Goal: Information Seeking & Learning: Understand process/instructions

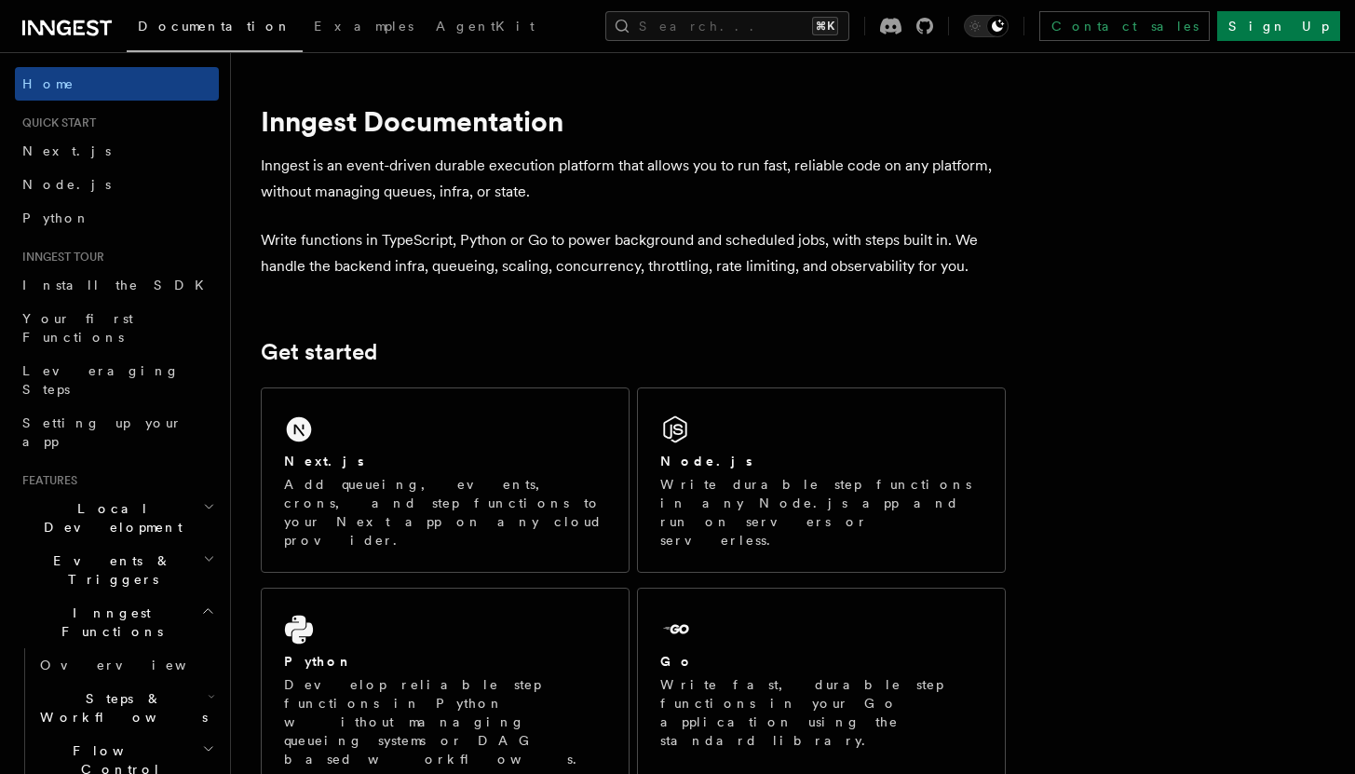
click at [203, 499] on icon "button" at bounding box center [209, 506] width 12 height 15
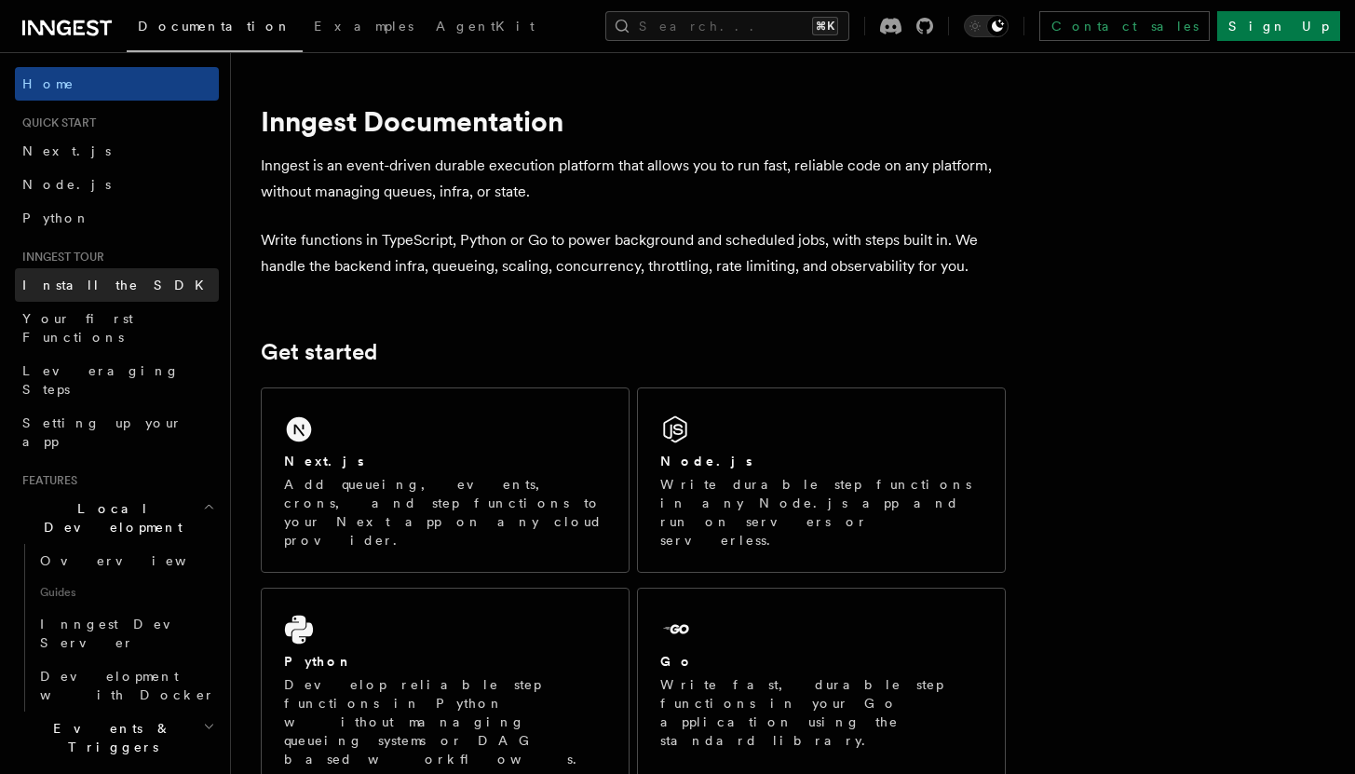
click at [116, 294] on link "Install the SDK" at bounding box center [117, 285] width 204 height 34
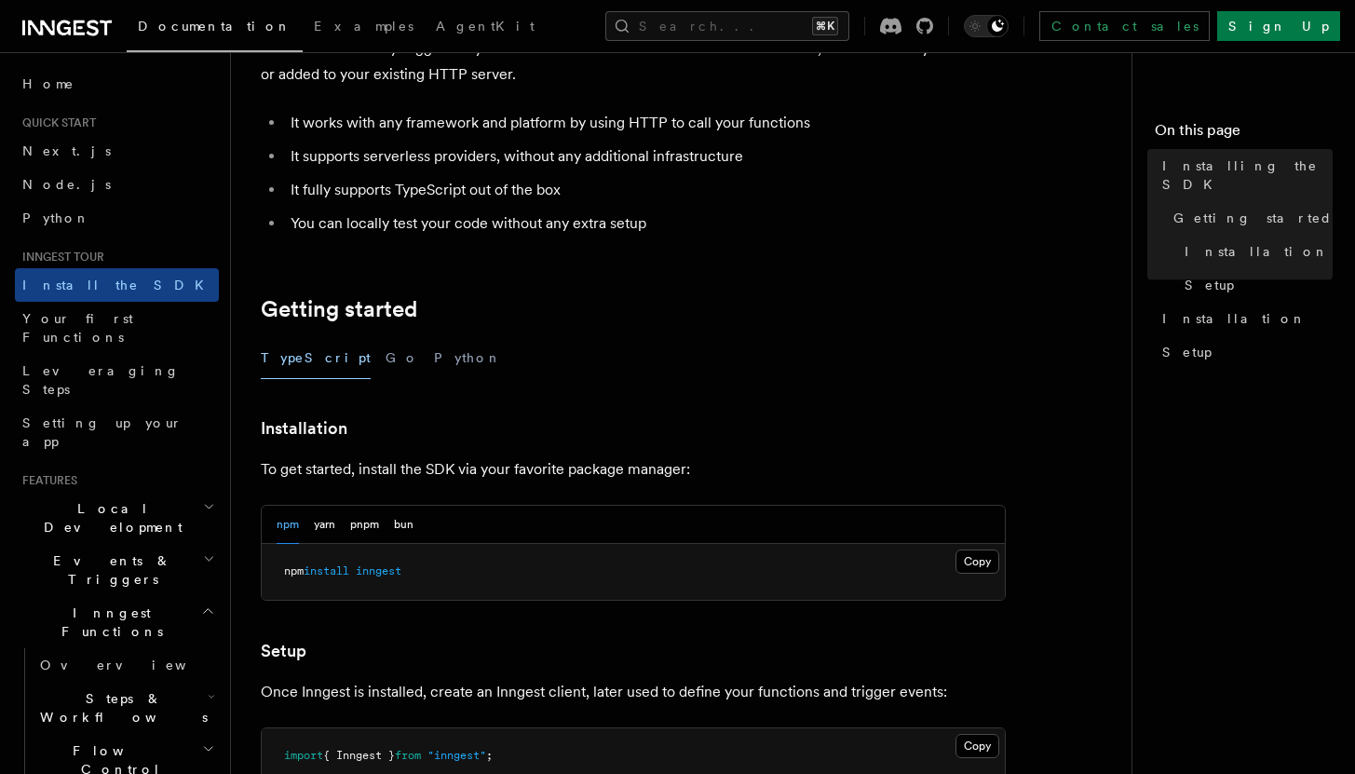
scroll to position [218, 0]
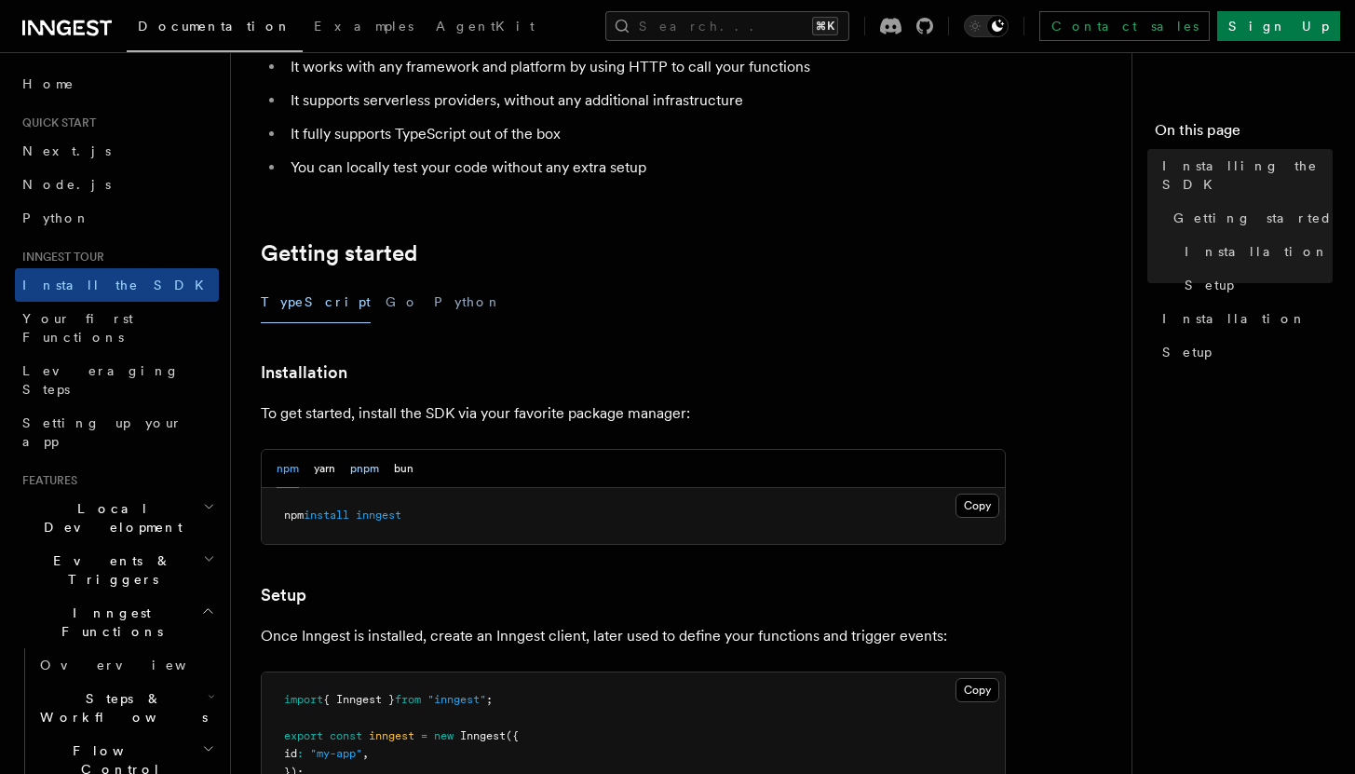
click at [359, 469] on button "pnpm" at bounding box center [364, 469] width 29 height 38
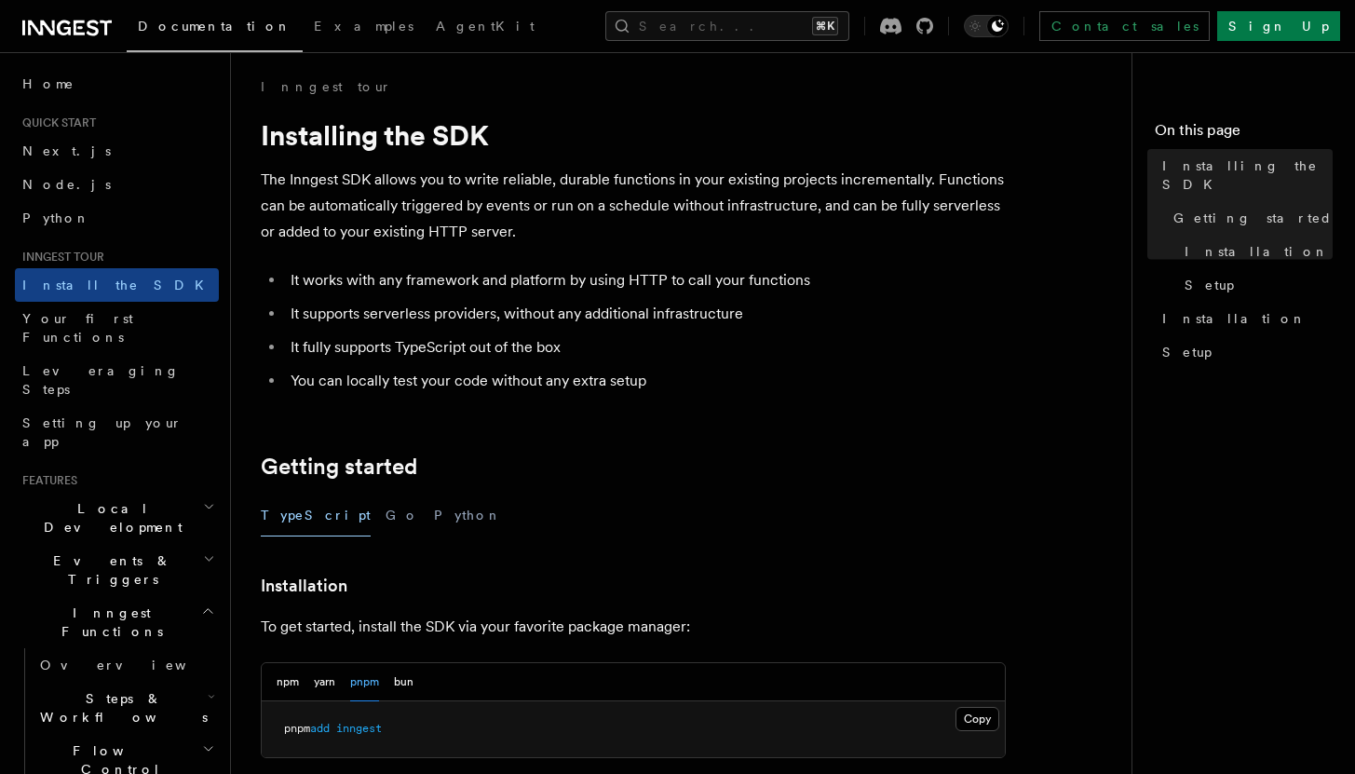
scroll to position [0, 0]
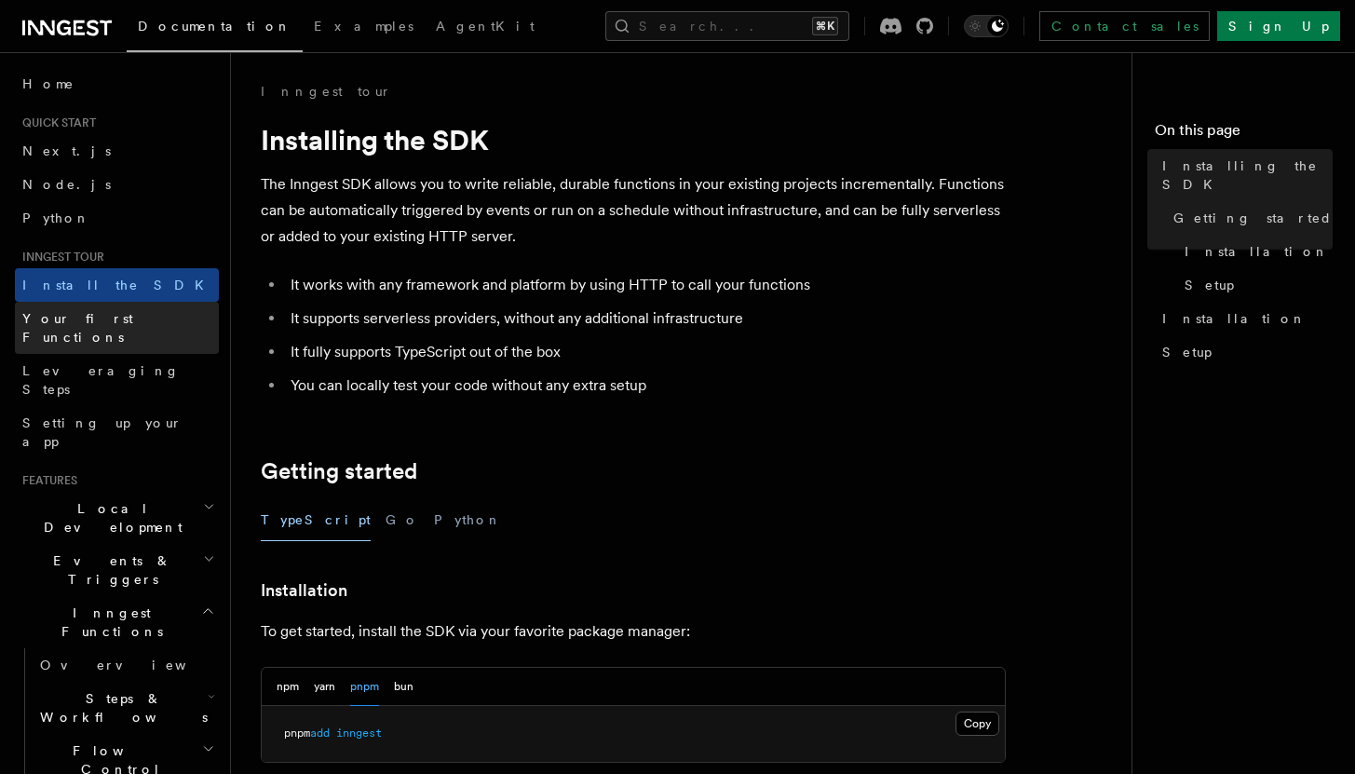
click at [89, 319] on span "Your first Functions" at bounding box center [77, 328] width 111 height 34
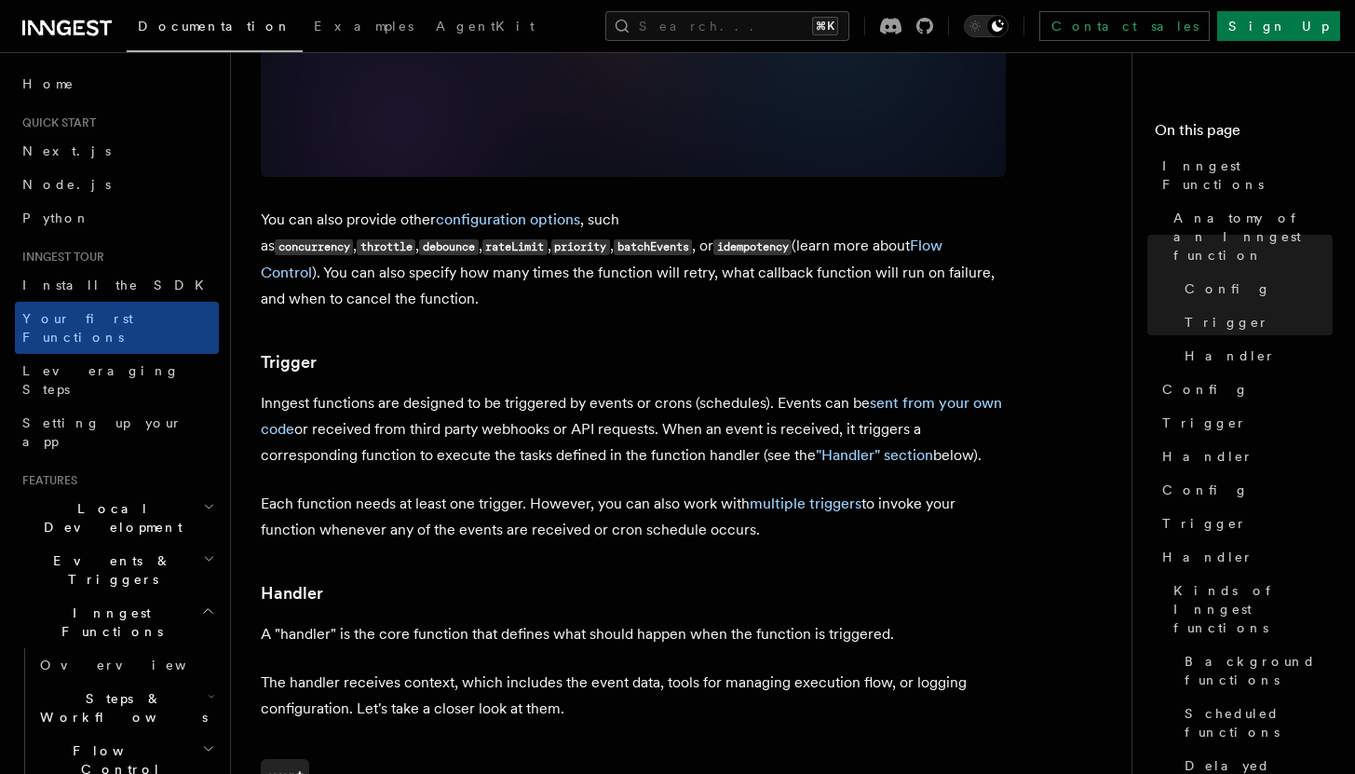
scroll to position [1665, 0]
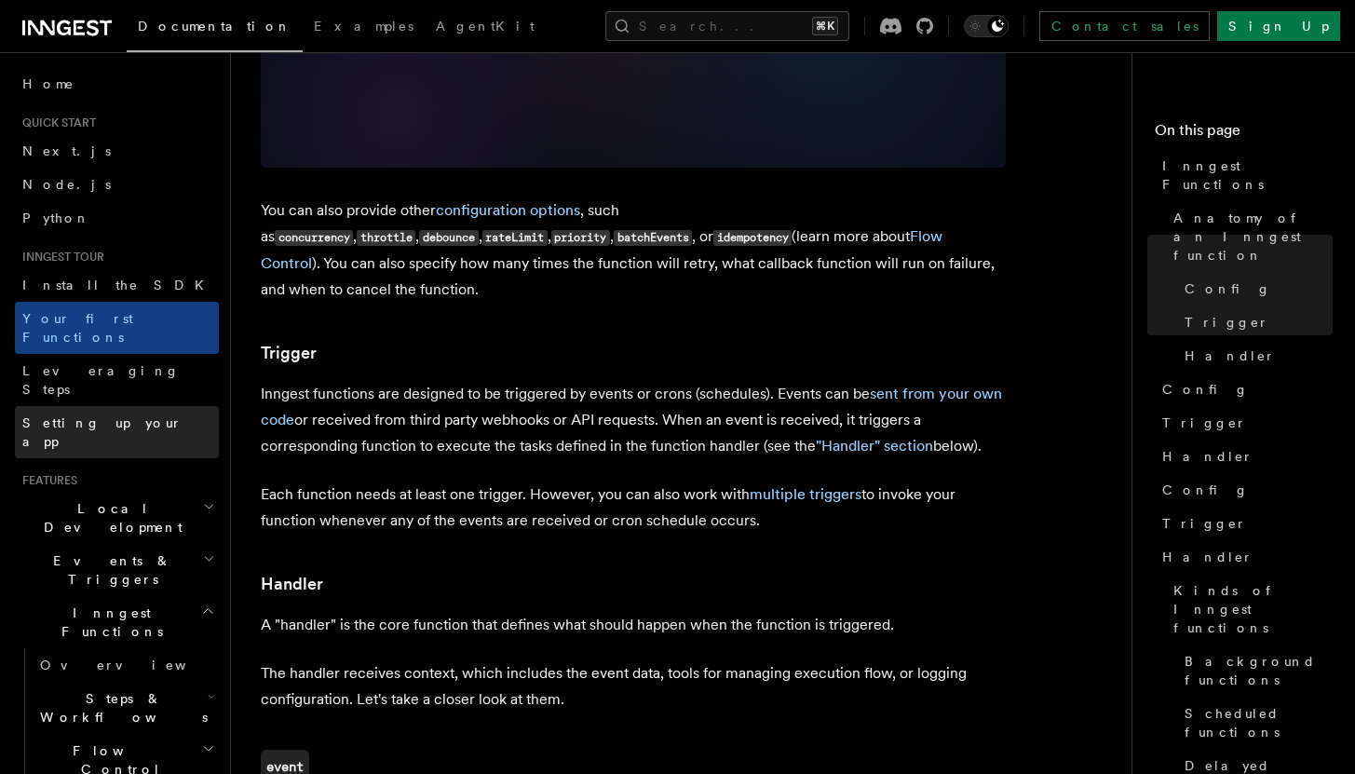
click at [111, 414] on span "Setting up your app" at bounding box center [120, 432] width 197 height 37
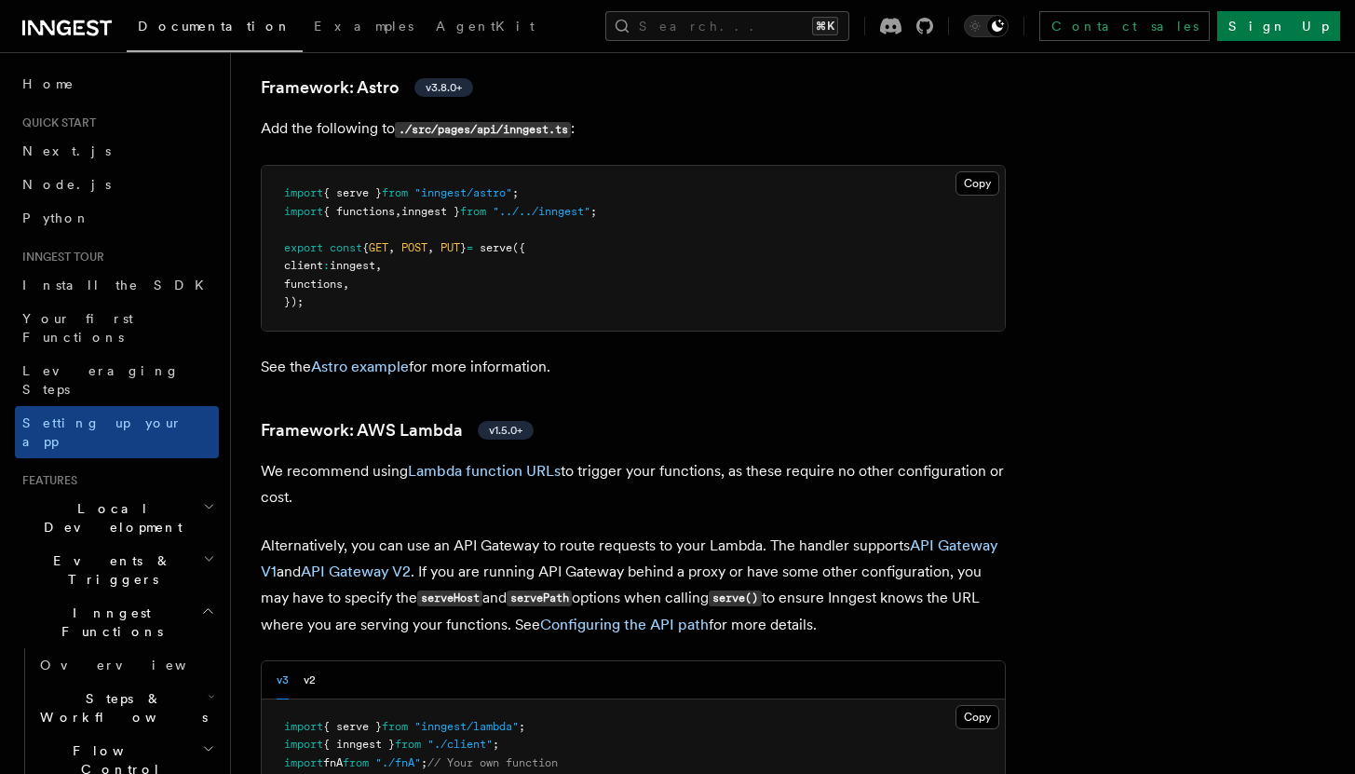
scroll to position [1656, 0]
